Goal: Task Accomplishment & Management: Manage account settings

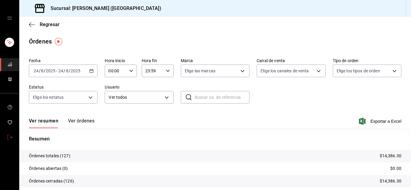
click at [9, 138] on icon "mailbox folders" at bounding box center [10, 137] width 5 height 5
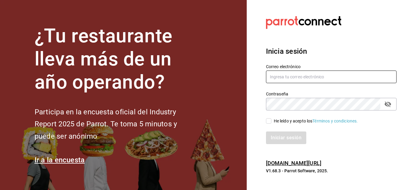
type input "[PERSON_NAME][EMAIL_ADDRESS][DOMAIN_NAME]"
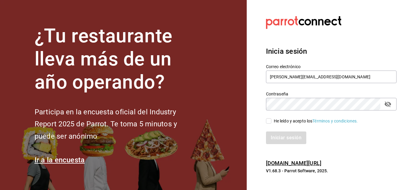
click at [268, 120] on input "He leído y acepto los Términos y condiciones." at bounding box center [268, 121] width 5 height 5
checkbox input "true"
click at [277, 140] on button "Iniciar sesión" at bounding box center [286, 138] width 41 height 13
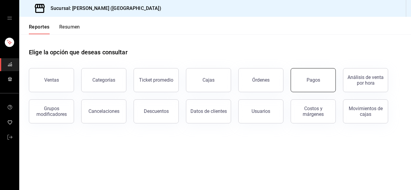
click at [305, 86] on button "Pagos" at bounding box center [313, 80] width 45 height 24
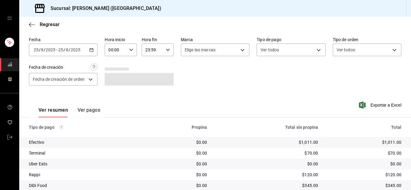
scroll to position [24, 0]
